Goal: Information Seeking & Learning: Learn about a topic

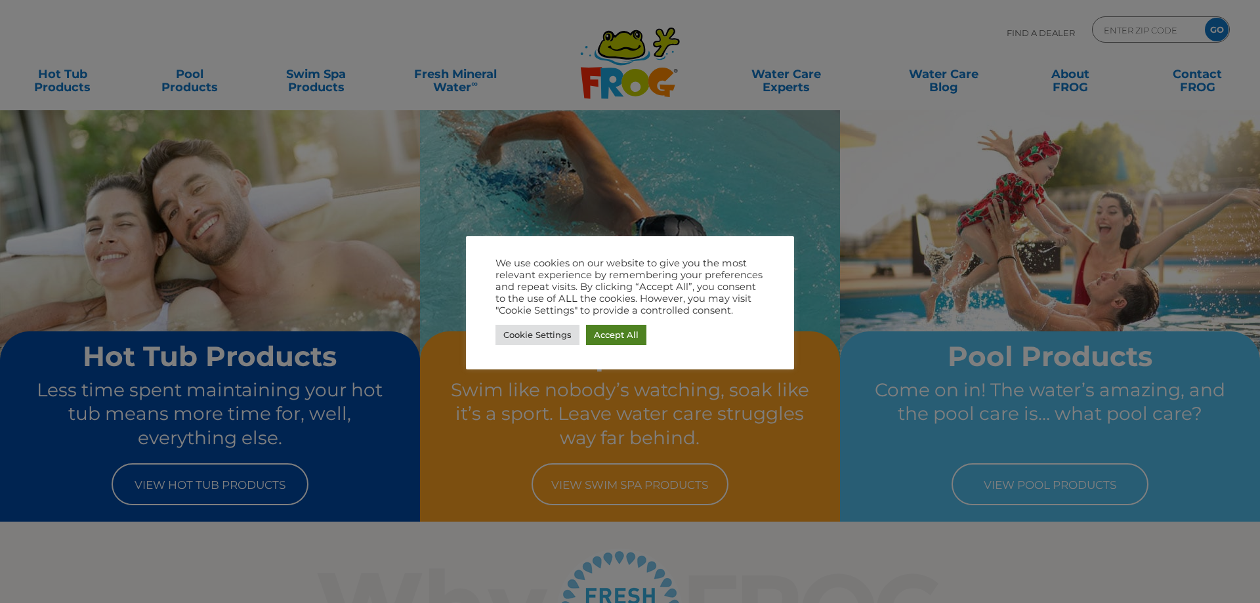
click at [639, 333] on link "Accept All" at bounding box center [616, 335] width 60 height 20
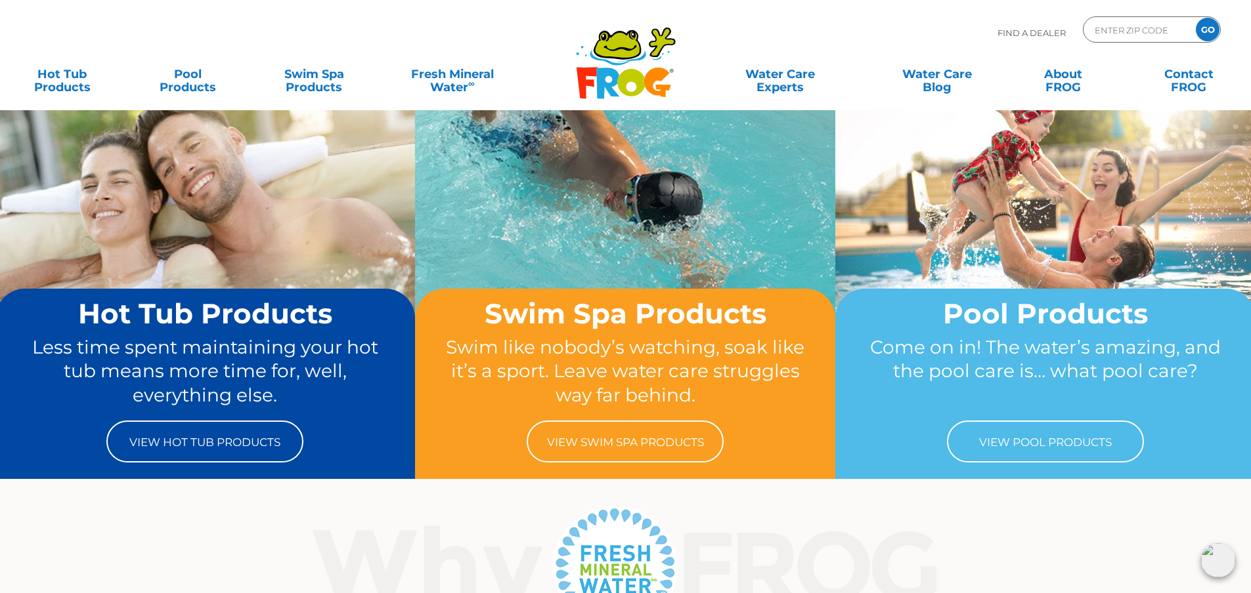
scroll to position [66, 0]
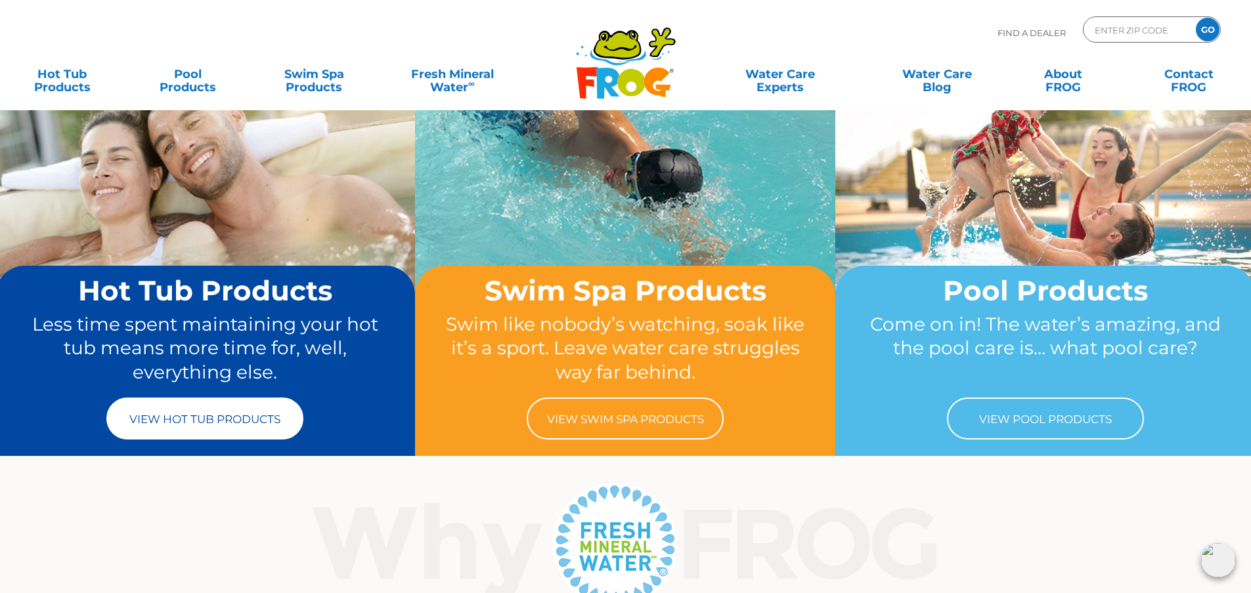
click at [249, 419] on link "View Hot Tub Products" at bounding box center [204, 419] width 197 height 42
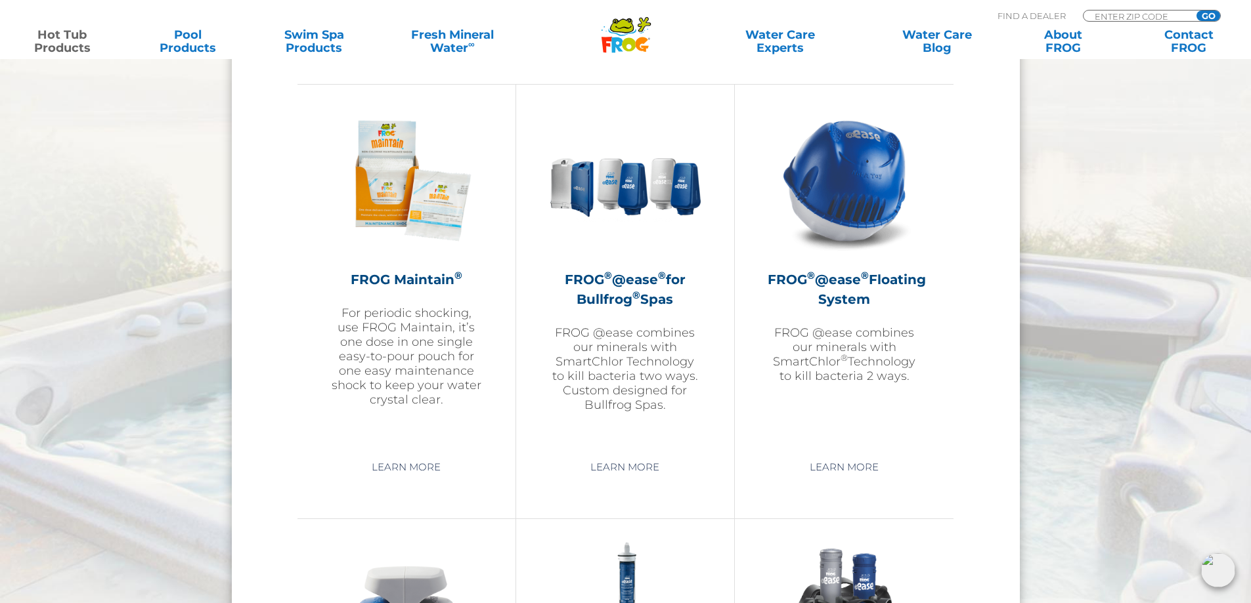
scroll to position [1444, 0]
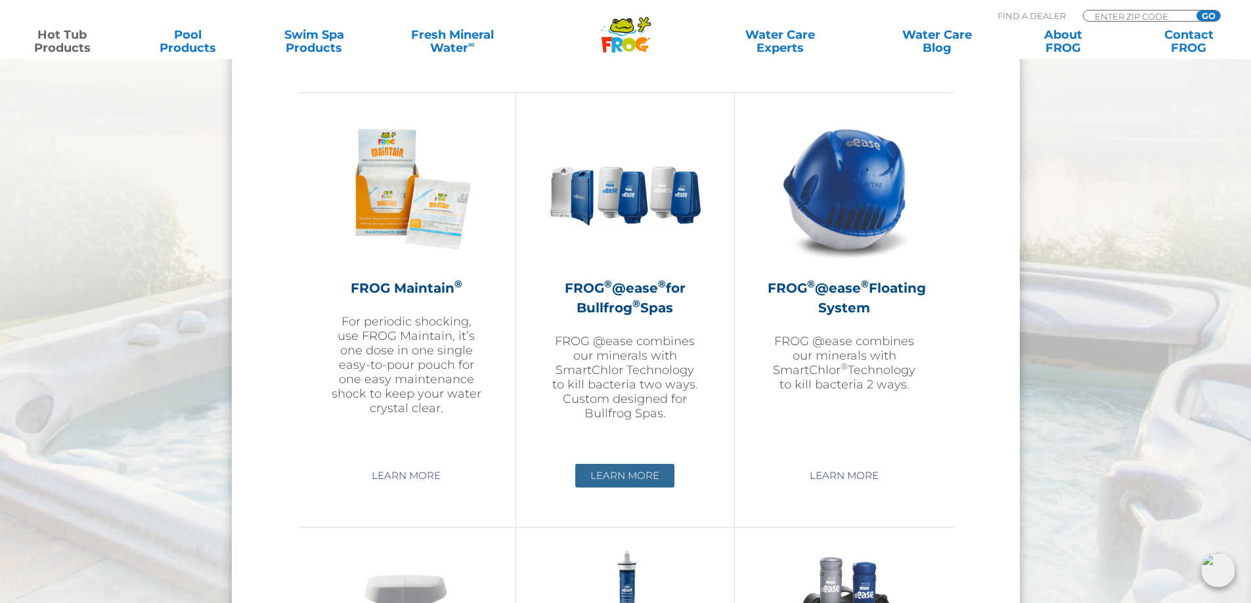
click at [630, 471] on link "Learn More" at bounding box center [624, 476] width 99 height 24
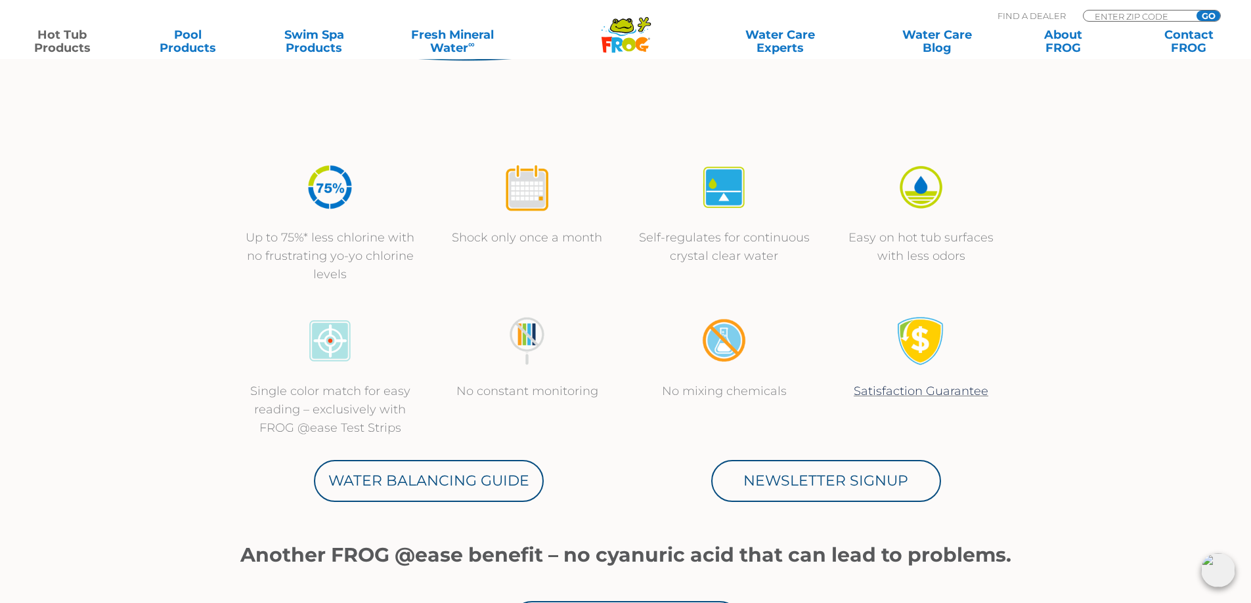
scroll to position [722, 0]
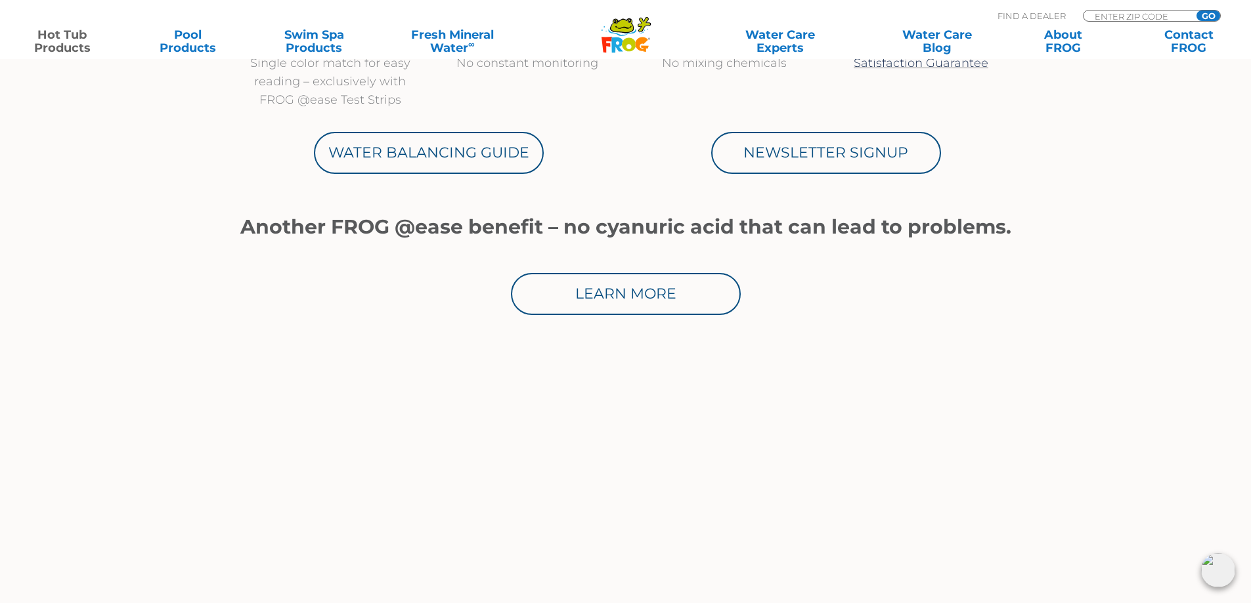
click at [627, 315] on div at bounding box center [626, 325] width 788 height 21
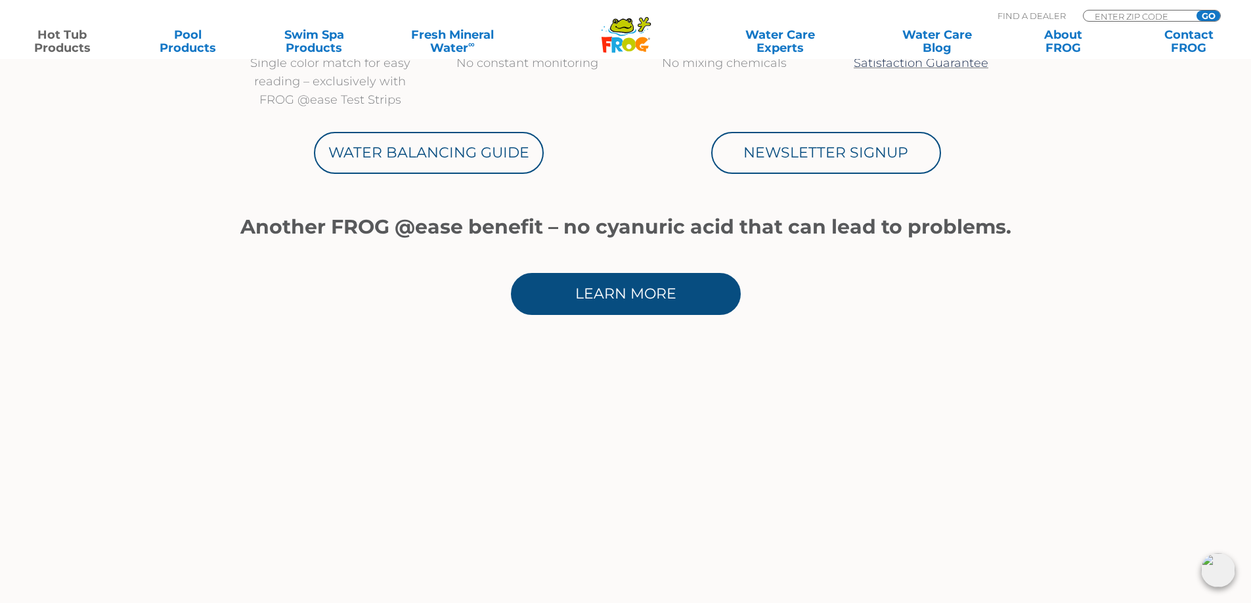
click at [624, 296] on link "Learn More" at bounding box center [626, 294] width 230 height 42
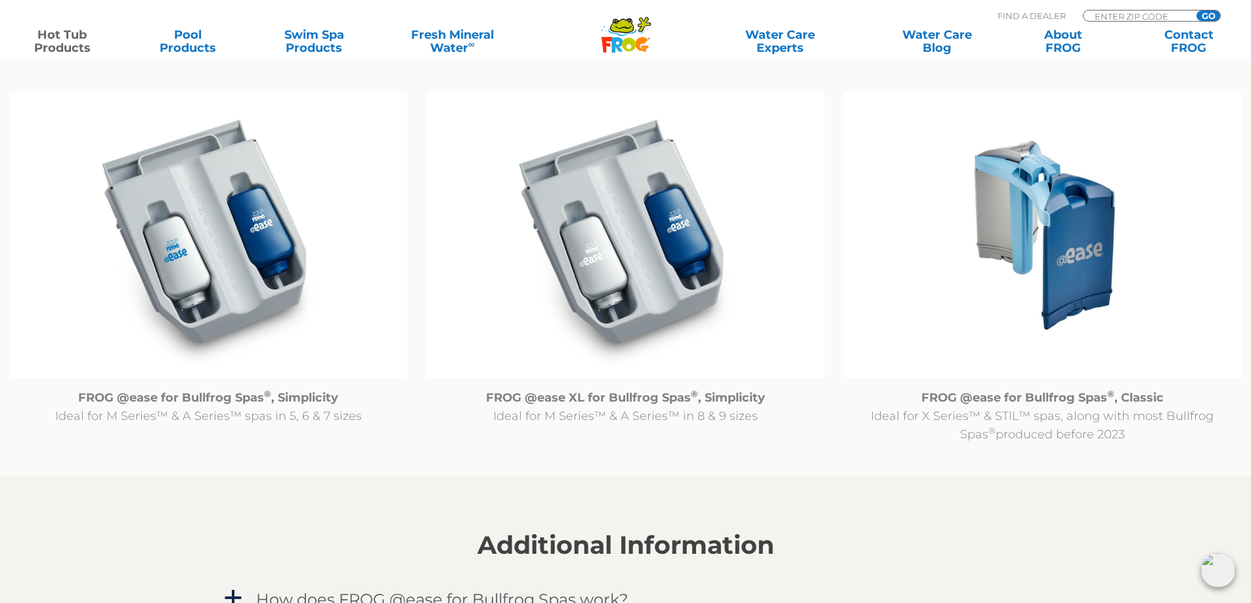
scroll to position [1379, 0]
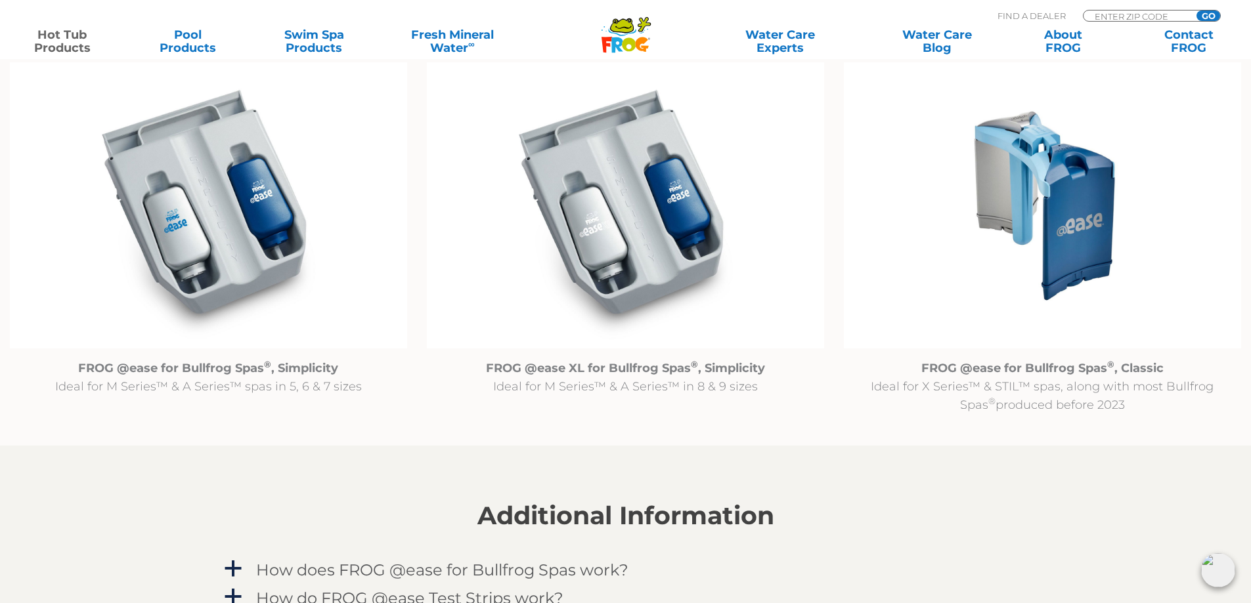
click at [1086, 286] on img at bounding box center [1042, 205] width 397 height 287
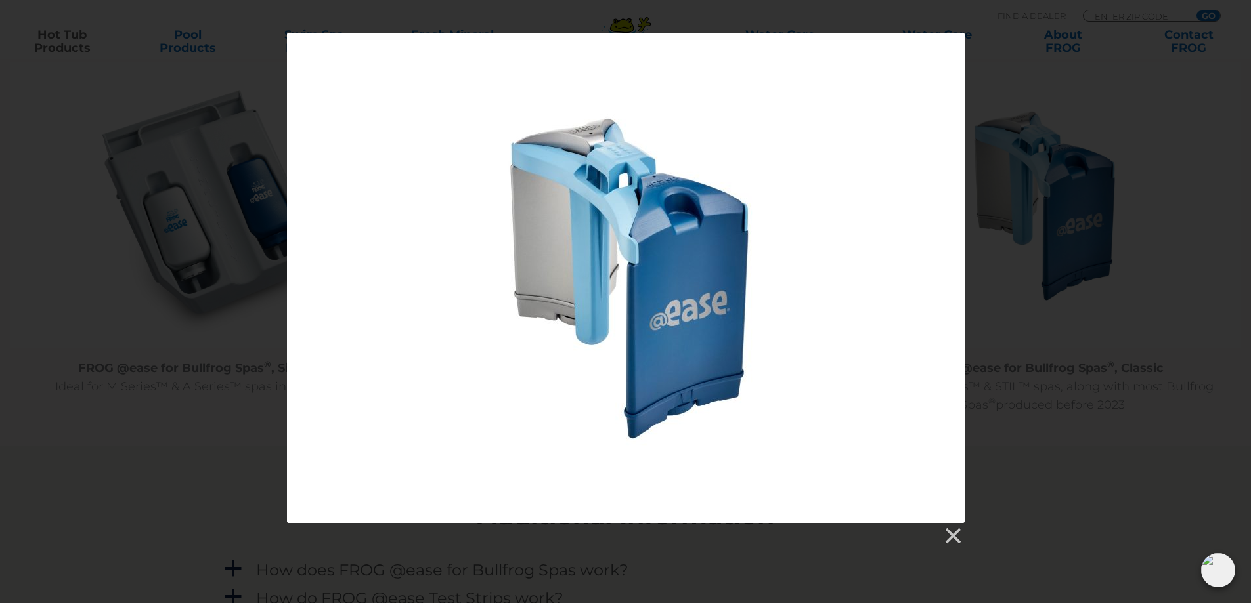
click at [1059, 457] on div at bounding box center [625, 289] width 1251 height 513
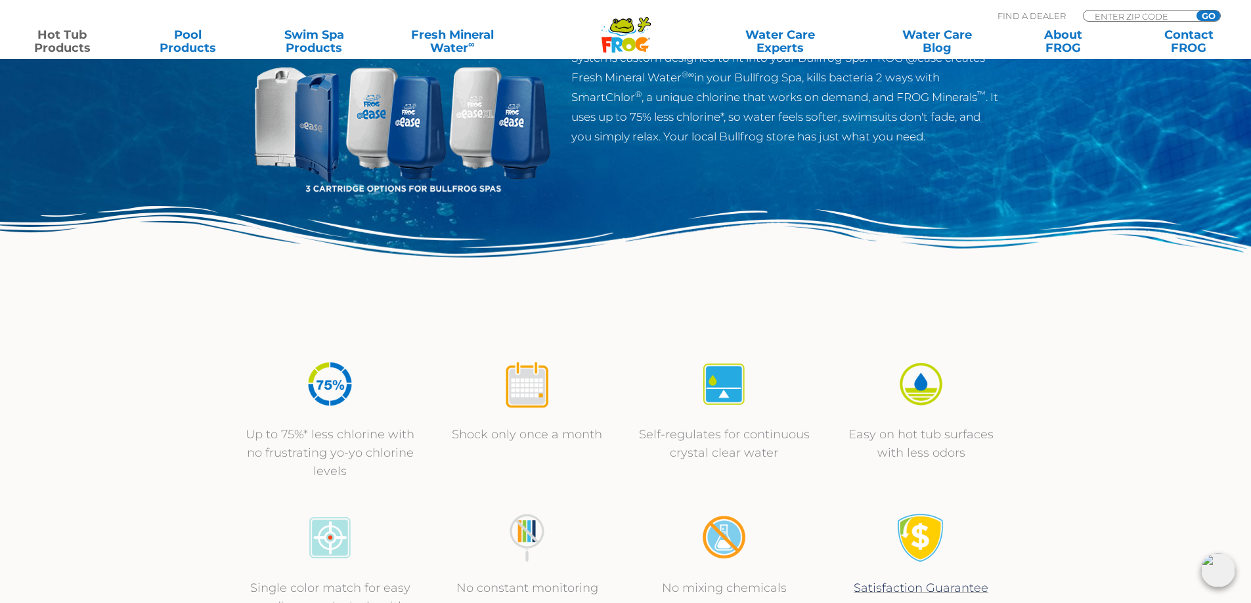
scroll to position [0, 0]
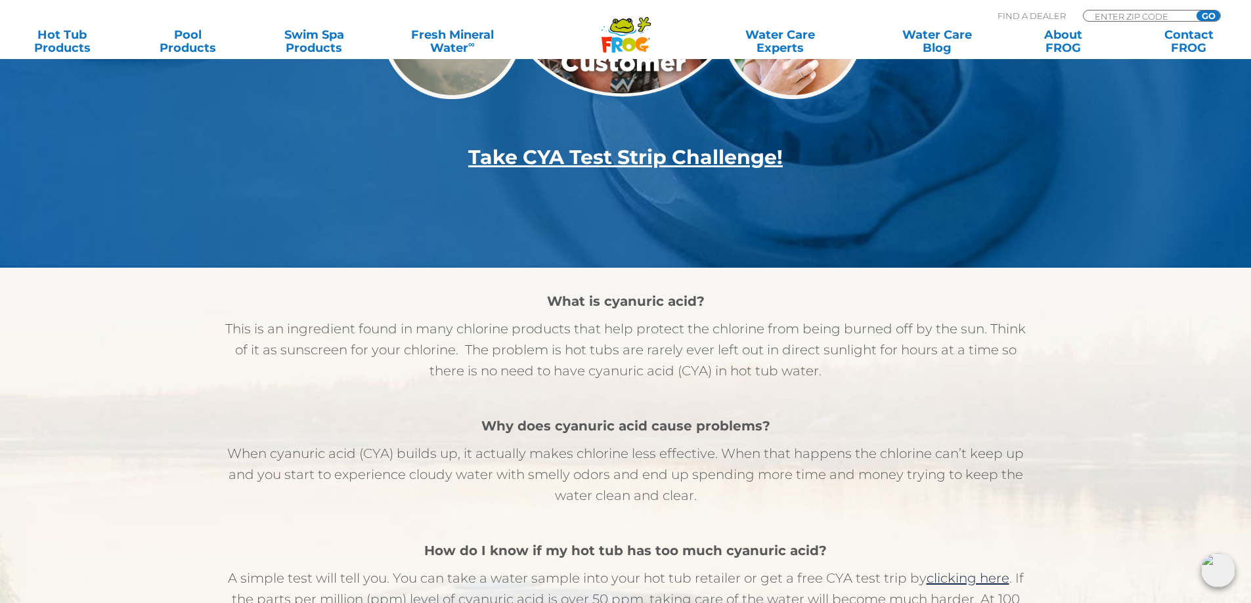
scroll to position [328, 0]
